Goal: Find specific page/section: Find specific page/section

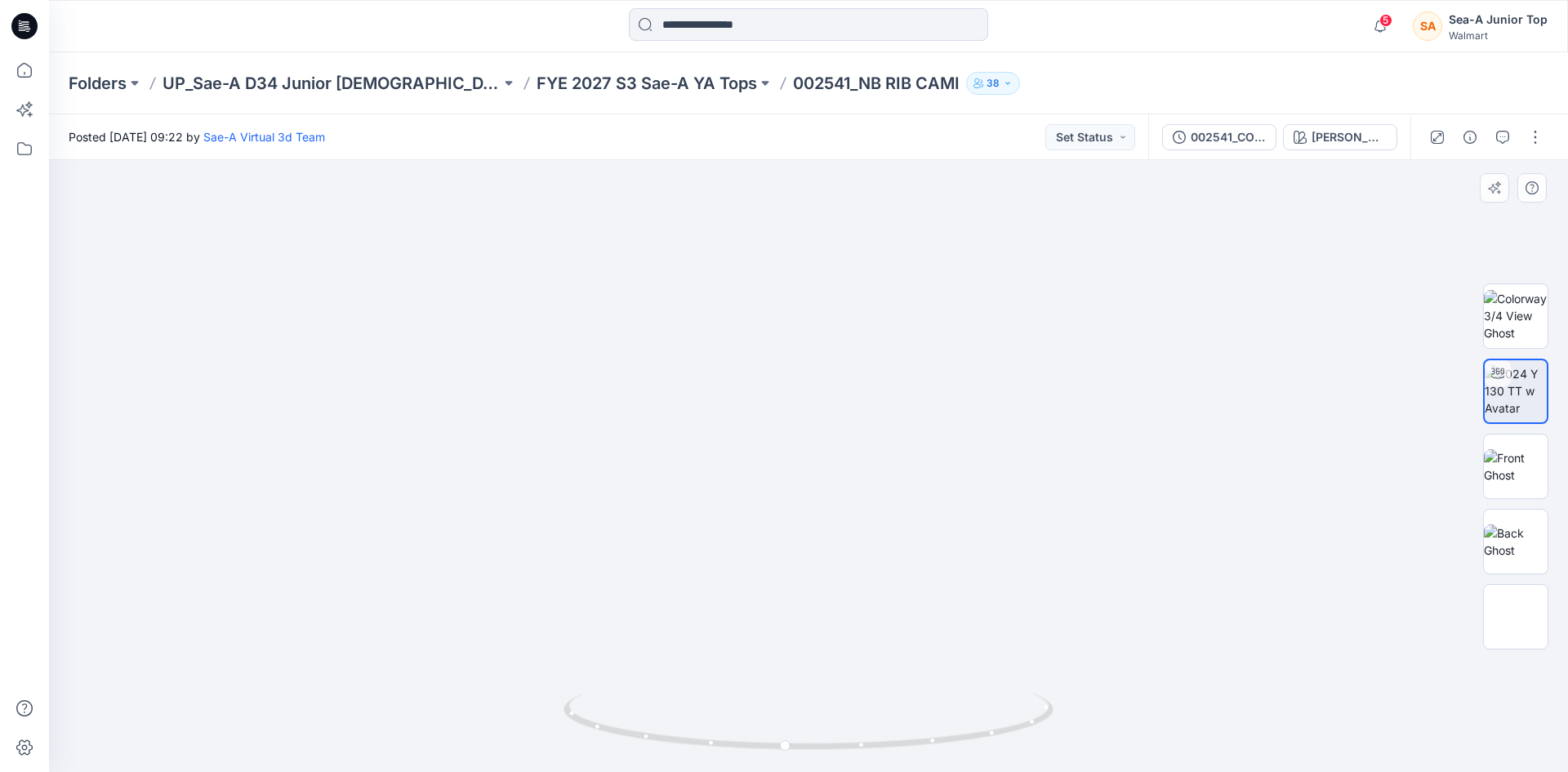
click at [77, 386] on img at bounding box center [704, 174] width 1728 height 1195
drag, startPoint x: 812, startPoint y: 479, endPoint x: 716, endPoint y: 376, distance: 140.8
click at [716, 376] on img at bounding box center [810, 241] width 1282 height 1062
drag, startPoint x: 779, startPoint y: 451, endPoint x: 775, endPoint y: 494, distance: 43.2
click at [775, 494] on img at bounding box center [809, 204] width 1504 height 1135
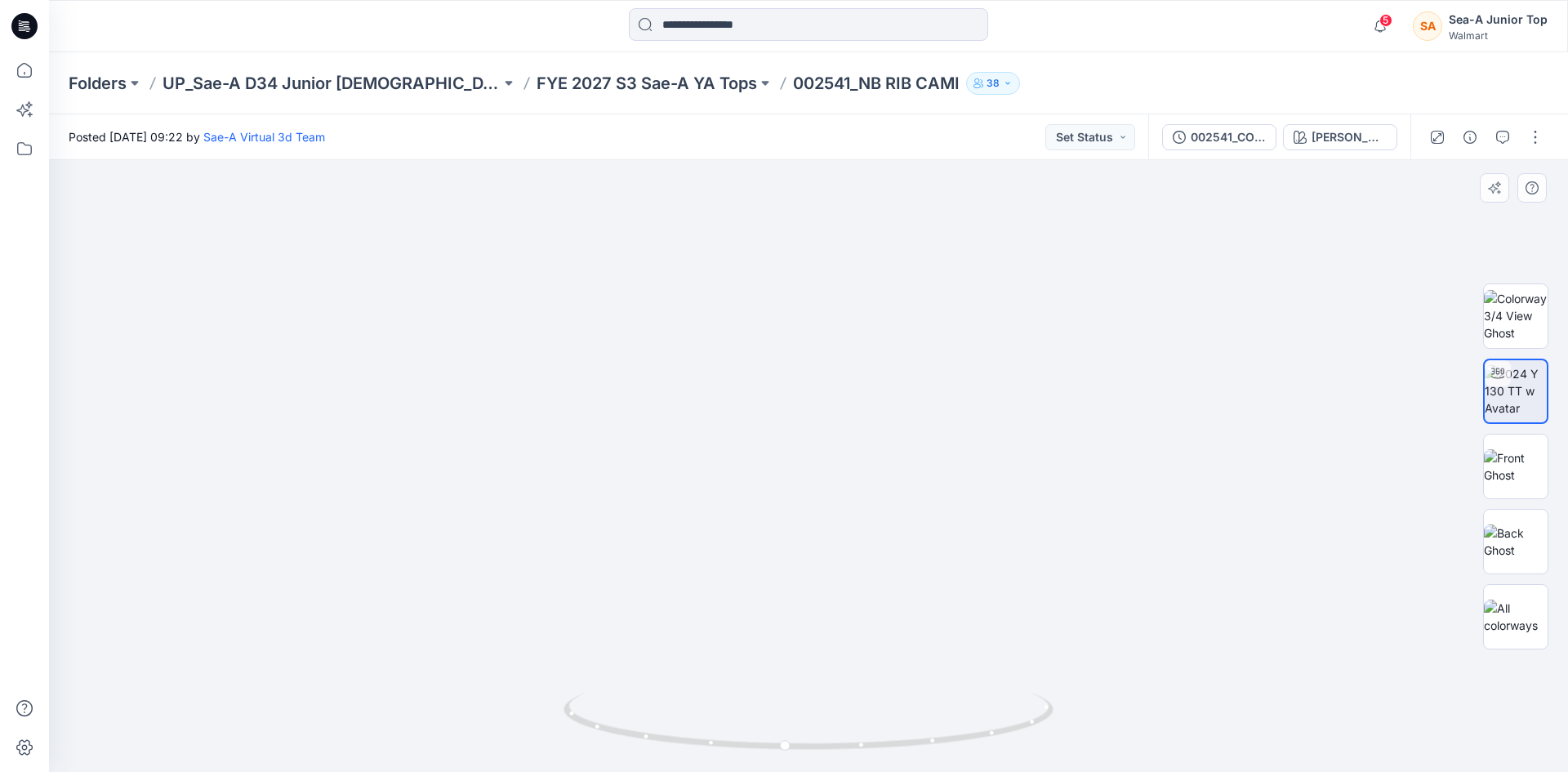
click at [679, 324] on img at bounding box center [809, 204] width 1504 height 1135
drag, startPoint x: 1063, startPoint y: 46, endPoint x: 1037, endPoint y: 2, distance: 51.1
click at [1059, 36] on div "5 Notifications Sae-A Virtual 3d Team has updated HQ015514_TUBE TOP DRESS with …" at bounding box center [809, 26] width 1520 height 52
click at [1057, 29] on div at bounding box center [808, 26] width 759 height 36
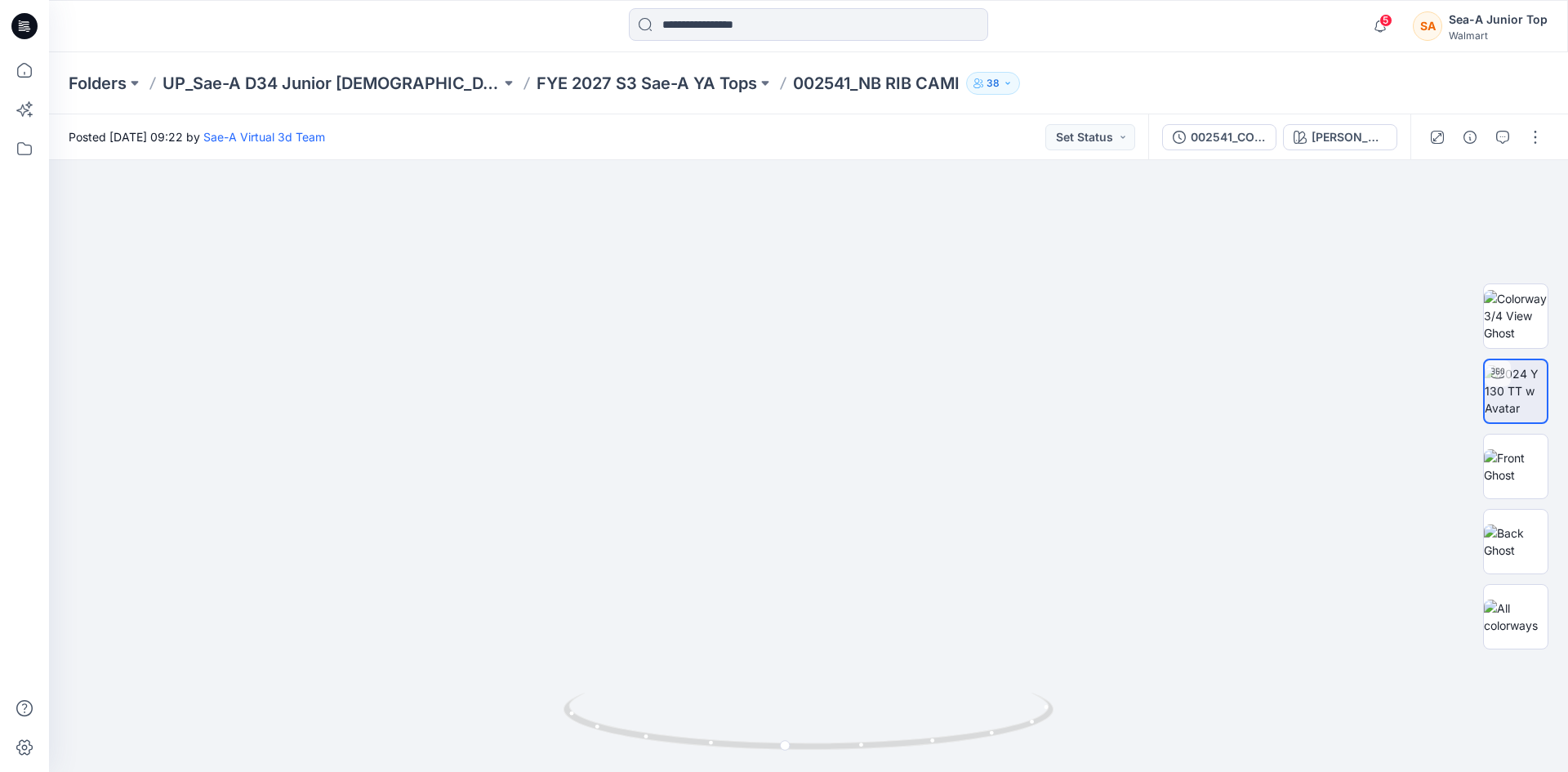
click at [1035, 42] on div at bounding box center [808, 26] width 759 height 36
click at [1025, 77] on div "Folders UP_Sae-A D34 Junior [DEMOGRAPHIC_DATA] top FYE 2027 S3 Sae-A YA Tops 00…" at bounding box center [745, 83] width 1353 height 23
